Goal: Share content: Share content

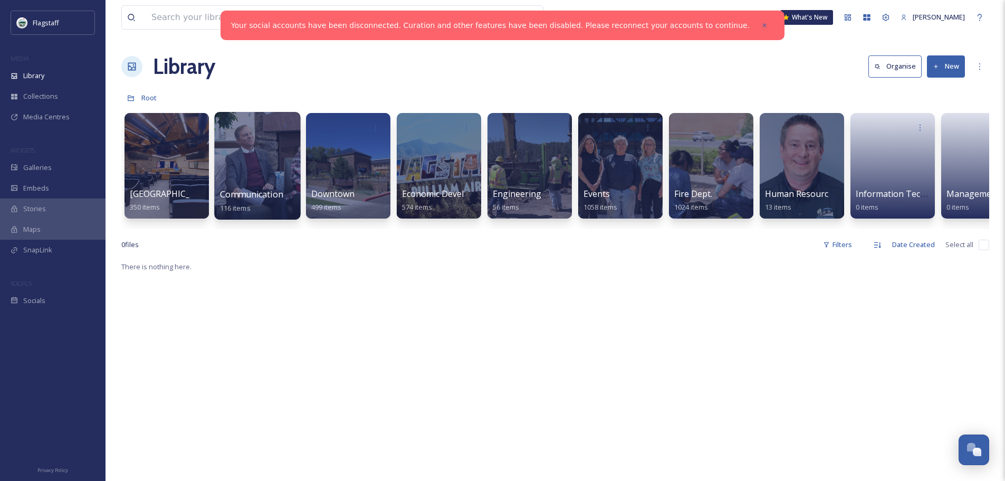
click at [222, 171] on div at bounding box center [257, 166] width 86 height 108
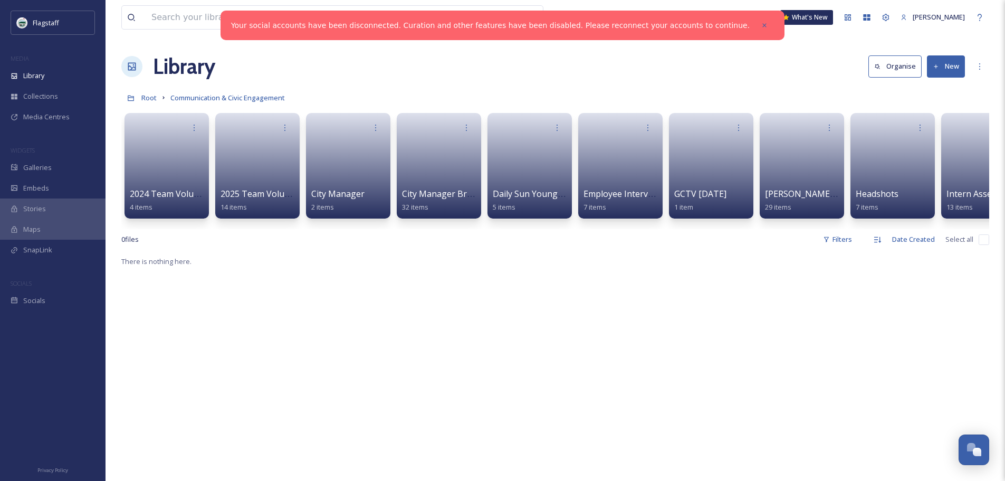
click at [153, 92] on link "Root" at bounding box center [148, 97] width 15 height 13
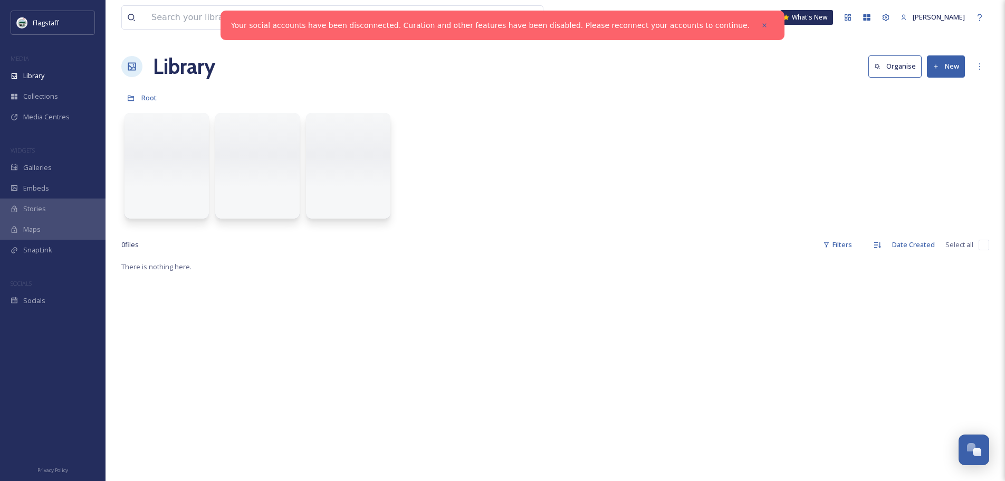
click at [167, 173] on div at bounding box center [167, 166] width 84 height 106
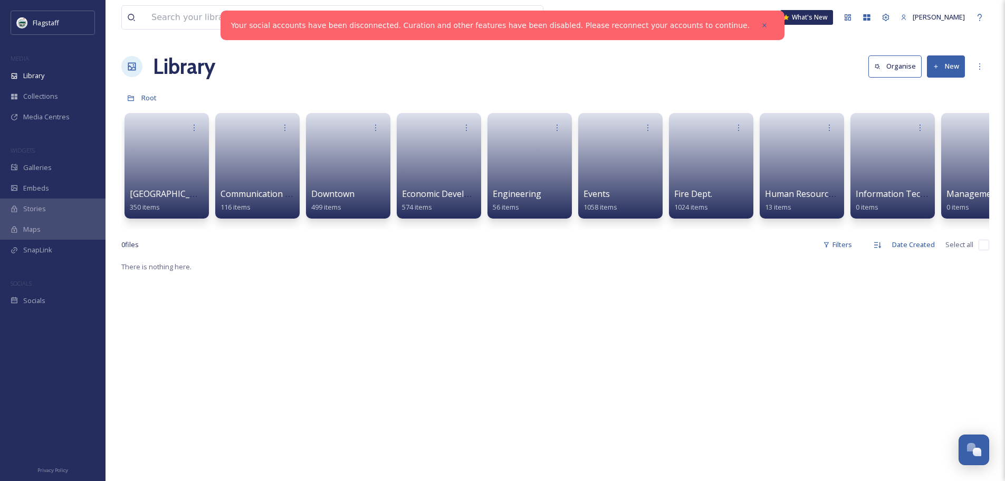
click at [167, 173] on link at bounding box center [167, 162] width 74 height 50
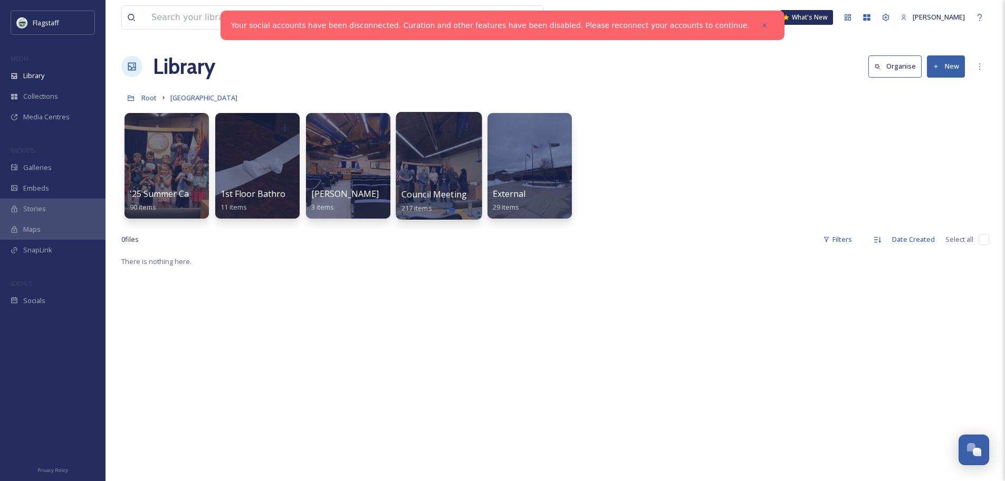
click at [453, 163] on div at bounding box center [439, 166] width 86 height 108
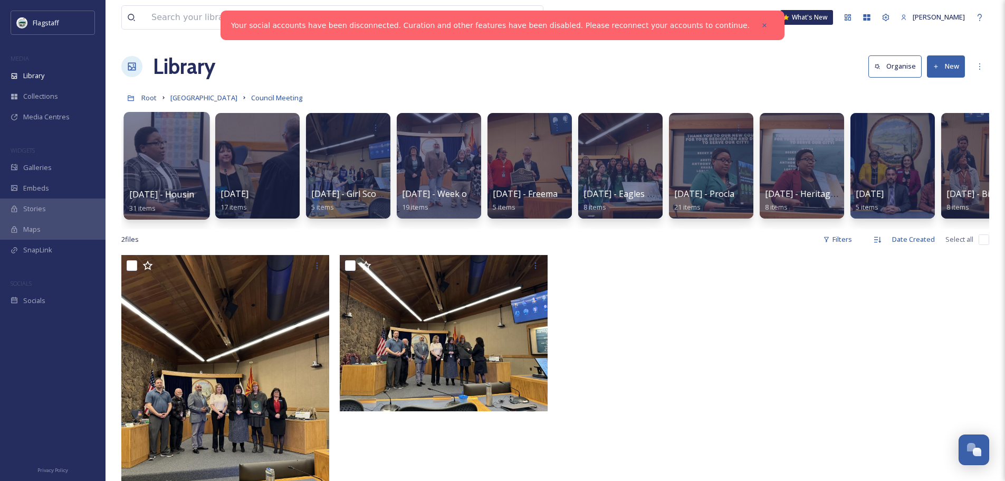
click at [165, 154] on div at bounding box center [166, 166] width 86 height 108
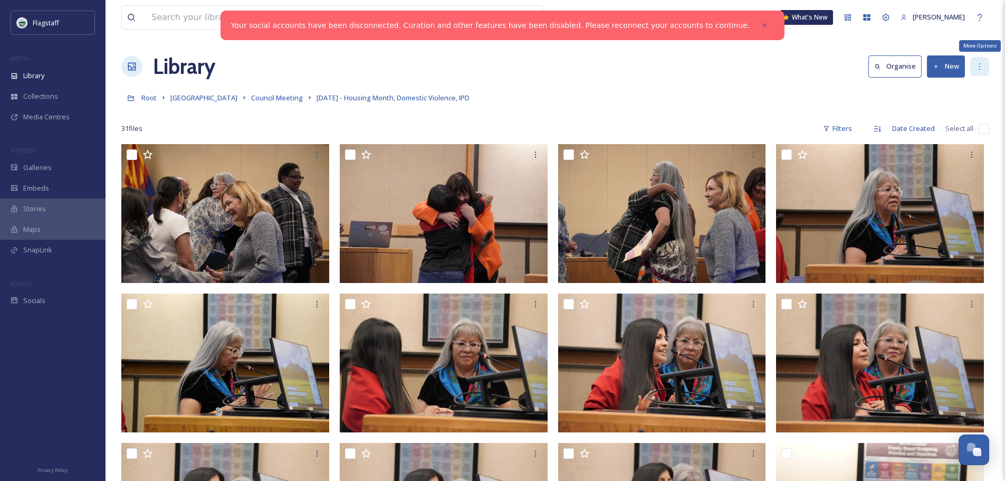
click at [984, 64] on icon at bounding box center [980, 66] width 8 height 8
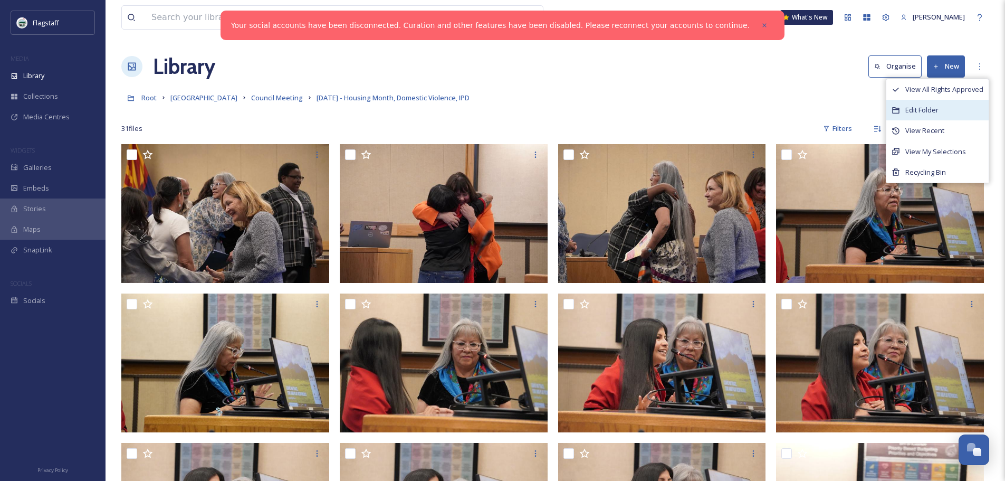
click at [952, 108] on div "Edit Folder" at bounding box center [937, 110] width 102 height 21
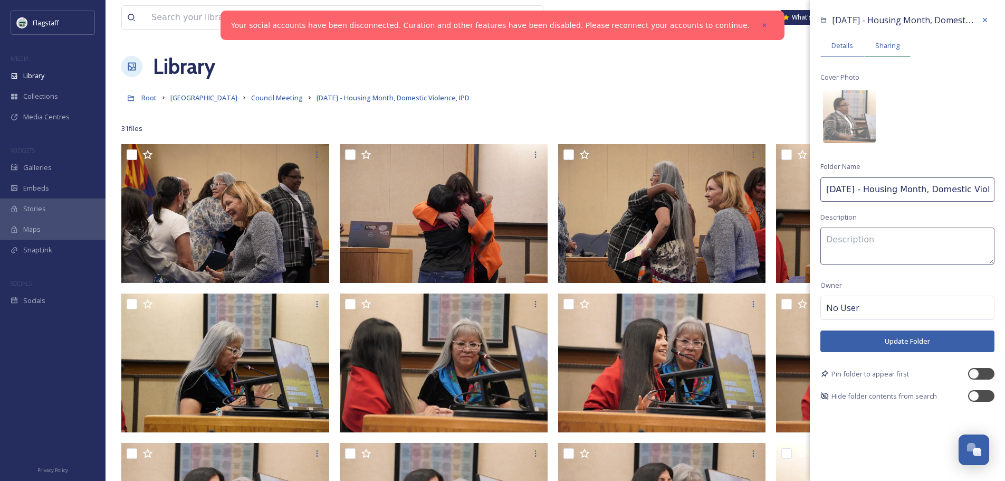
click at [882, 42] on span "Sharing" at bounding box center [887, 46] width 24 height 10
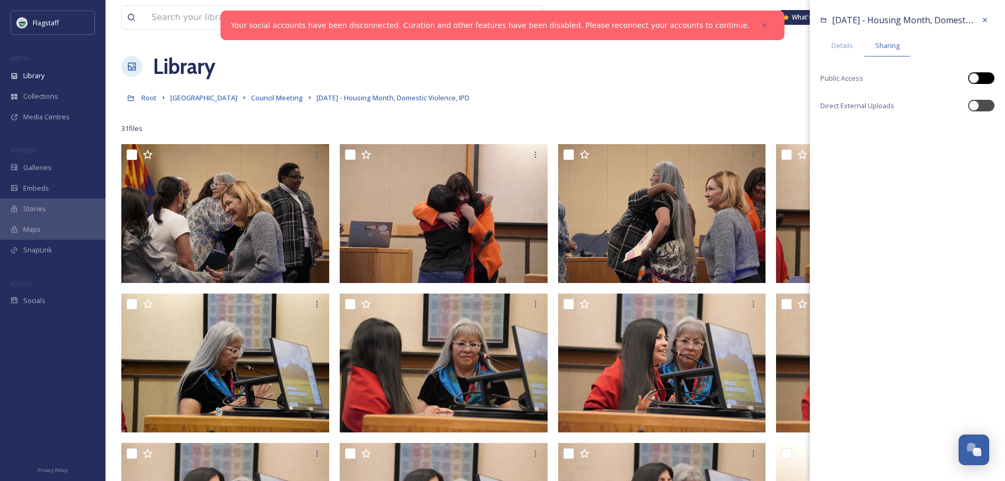
click at [975, 74] on div at bounding box center [974, 78] width 11 height 11
checkbox input "true"
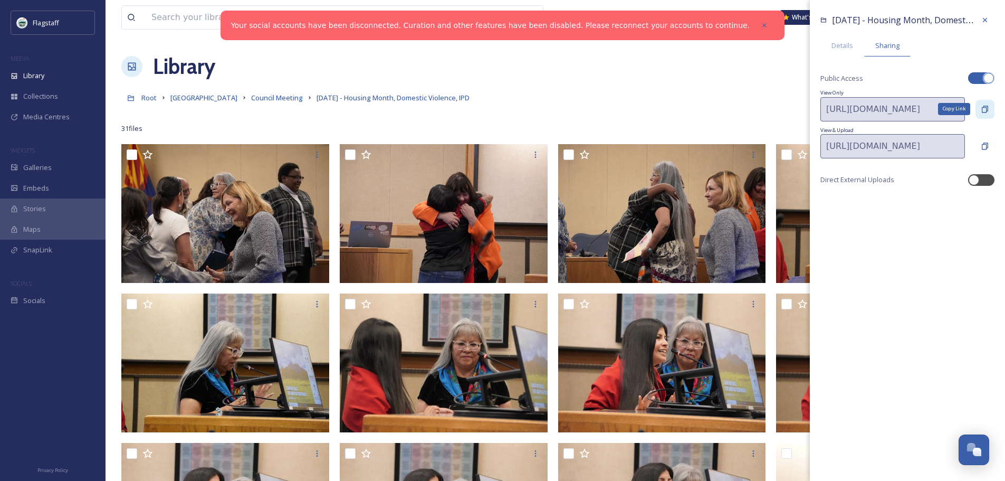
click at [989, 107] on div "Copy Link" at bounding box center [985, 109] width 19 height 19
